Goal: Find specific page/section: Find specific page/section

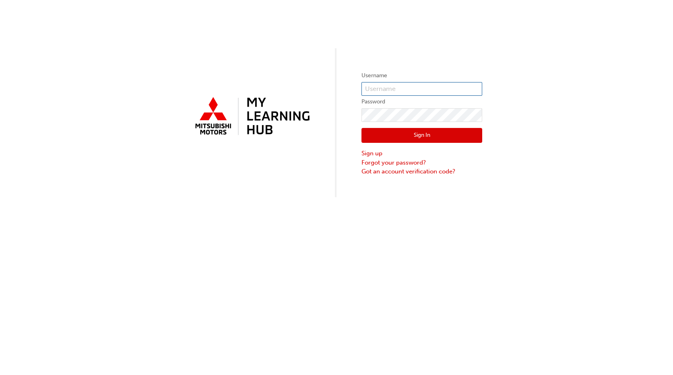
type input "0005354366"
click at [422, 134] on button "Sign In" at bounding box center [421, 135] width 121 height 15
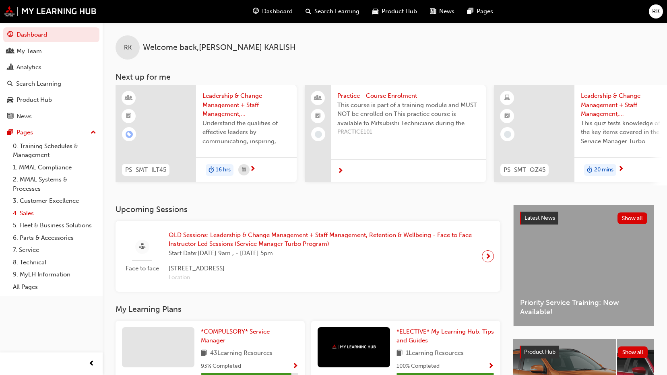
click at [31, 216] on link "4. Sales" at bounding box center [55, 213] width 90 height 12
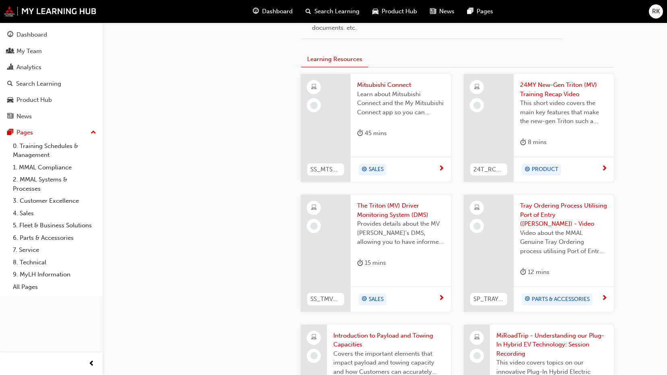
scroll to position [443, 0]
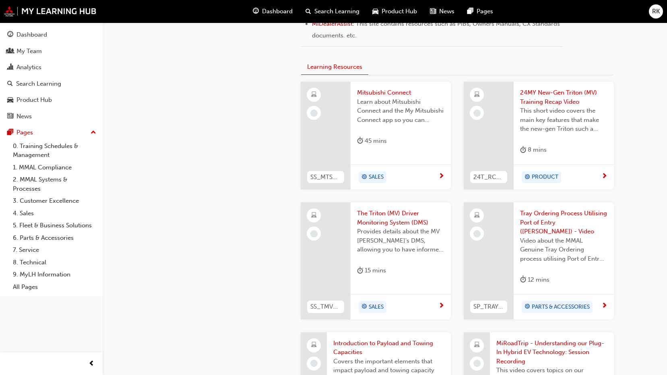
click at [93, 132] on span "up-icon" at bounding box center [94, 133] width 6 height 10
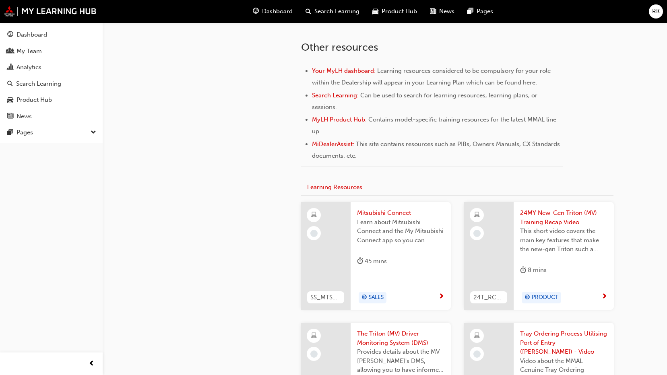
scroll to position [322, 0]
click at [50, 37] on div "Dashboard" at bounding box center [51, 35] width 88 height 10
